Goal: Task Accomplishment & Management: Use online tool/utility

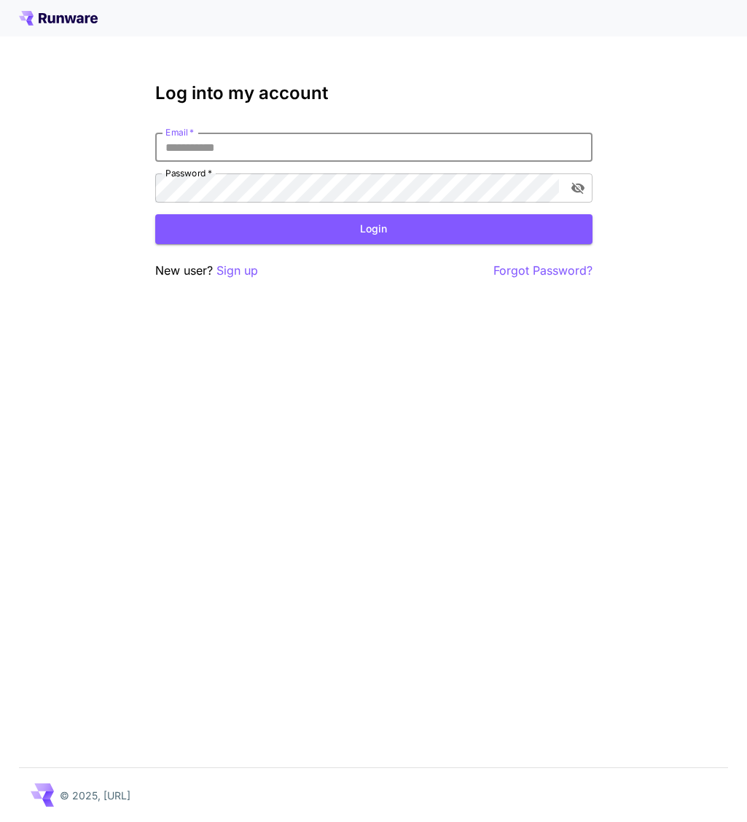
click at [227, 145] on input "Email   *" at bounding box center [373, 147] width 437 height 29
type input "**********"
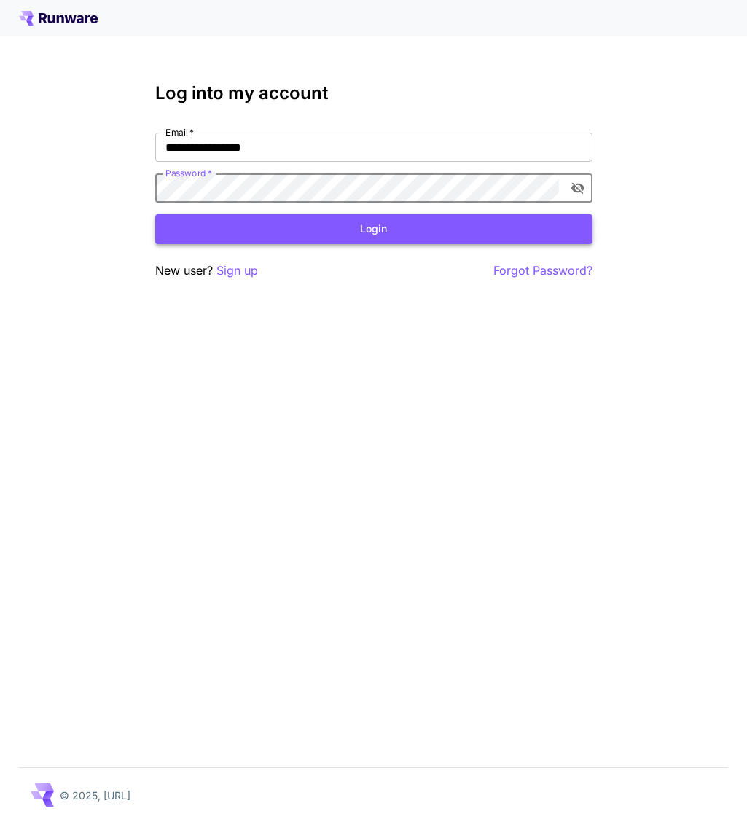
click at [208, 227] on button "Login" at bounding box center [373, 229] width 437 height 30
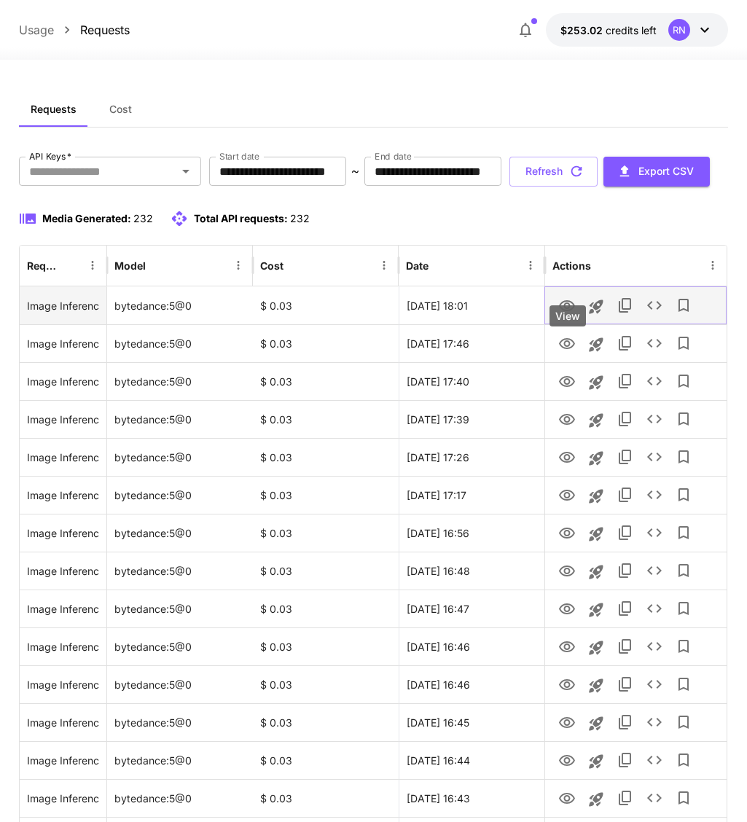
click at [570, 315] on icon "View" at bounding box center [566, 305] width 17 height 17
